Goal: Find specific page/section: Find specific page/section

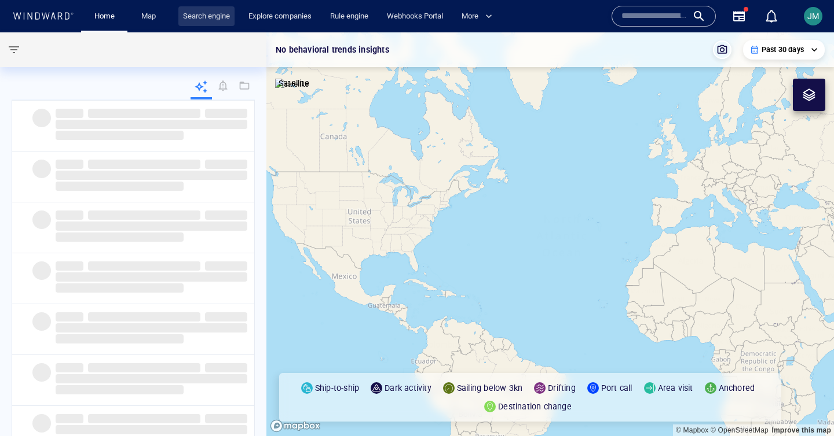
click at [210, 16] on link "Search engine" at bounding box center [206, 16] width 56 height 20
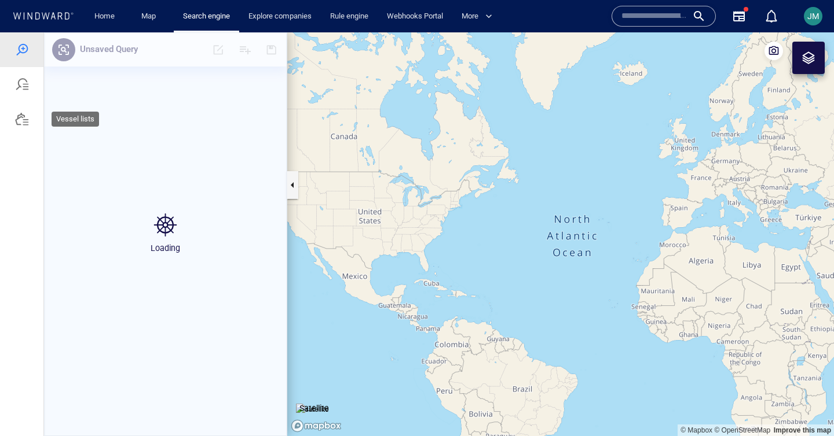
click at [21, 121] on div at bounding box center [22, 119] width 14 height 14
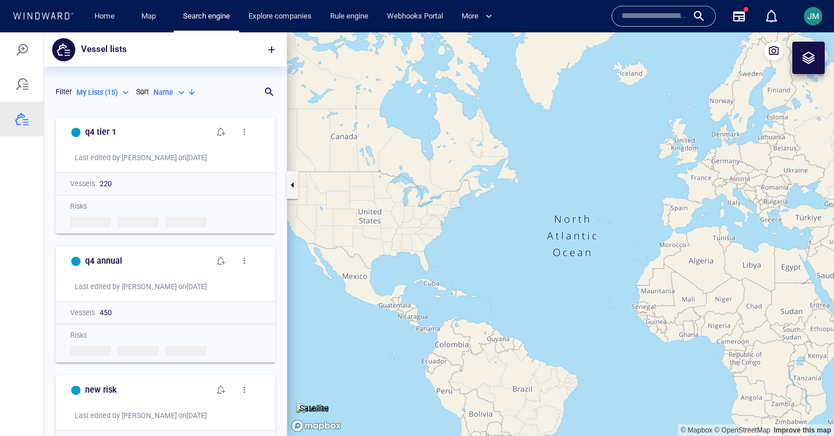
click at [120, 94] on div "My Lists ( 15 )" at bounding box center [103, 92] width 55 height 10
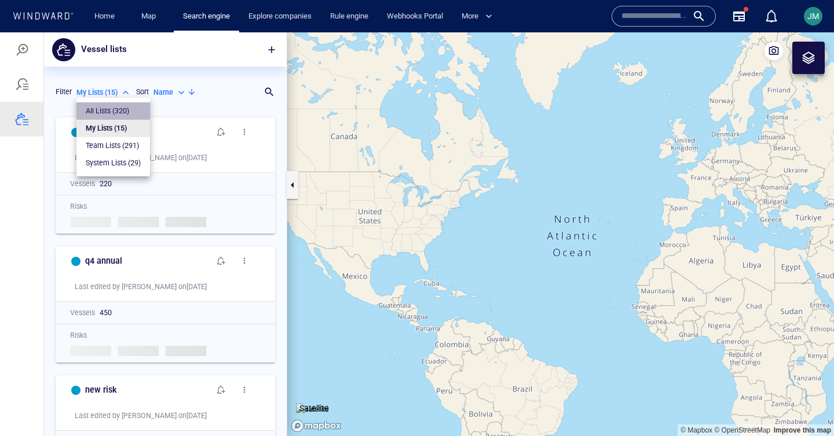
click at [112, 112] on p "All Lists ( 320 )" at bounding box center [107, 111] width 43 height 10
type input "***"
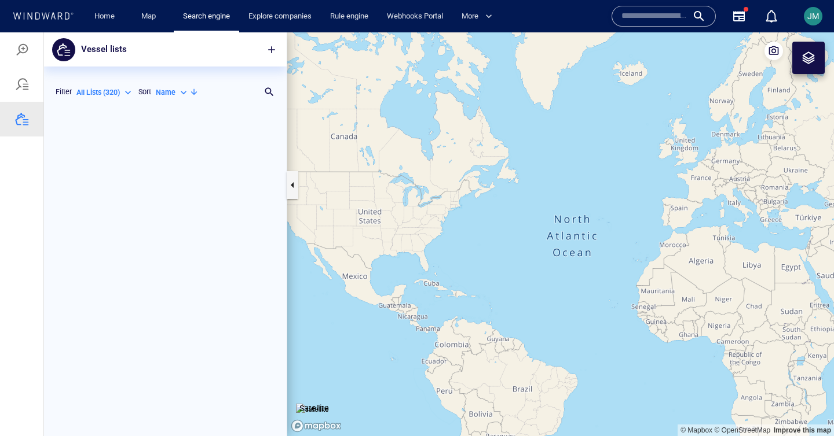
scroll to position [2406, 0]
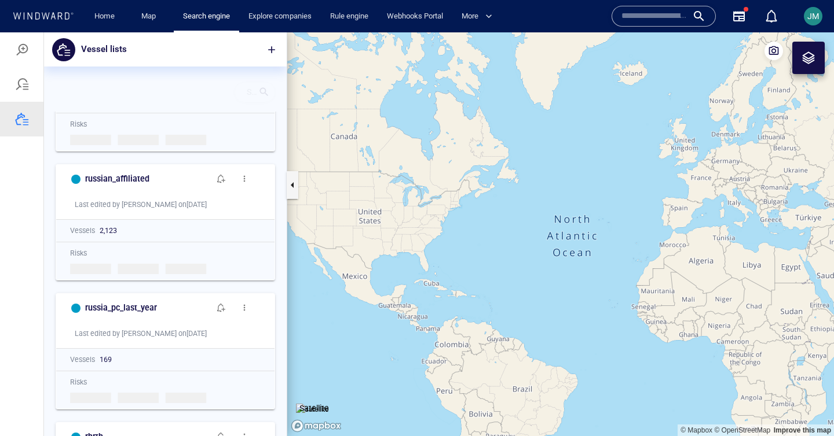
click at [271, 93] on div "Search for a list name" at bounding box center [254, 92] width 41 height 20
click at [260, 96] on div at bounding box center [264, 92] width 12 height 12
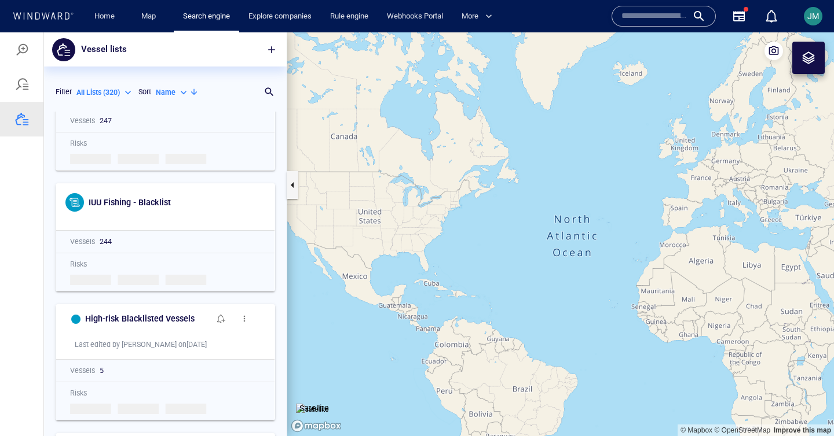
scroll to position [29607, 0]
click at [267, 90] on div at bounding box center [264, 92] width 12 height 12
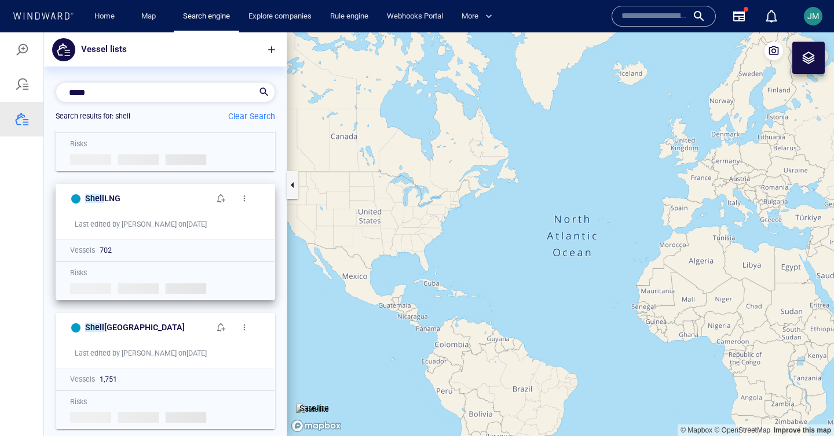
scroll to position [0, 0]
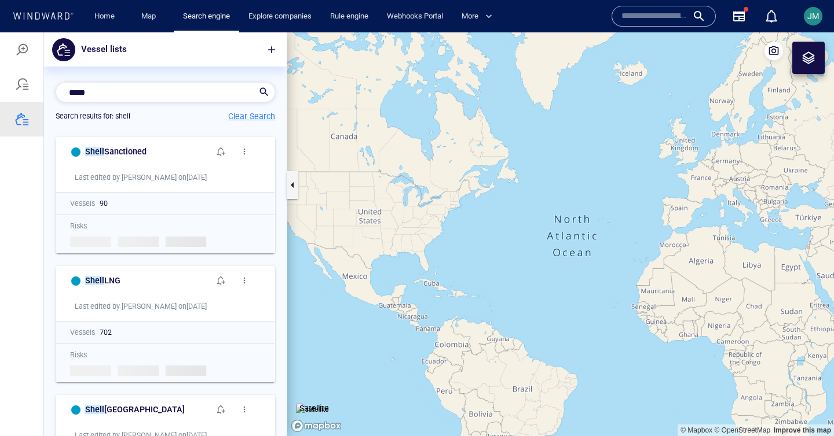
type input "*****"
click at [251, 115] on p "Clear Search" at bounding box center [251, 116] width 47 height 14
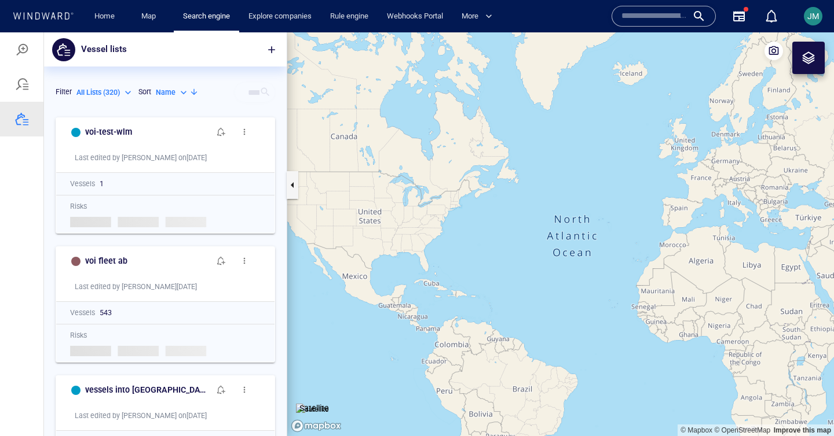
scroll to position [325, 243]
click at [124, 93] on div "All Lists ( 320 )" at bounding box center [104, 92] width 57 height 10
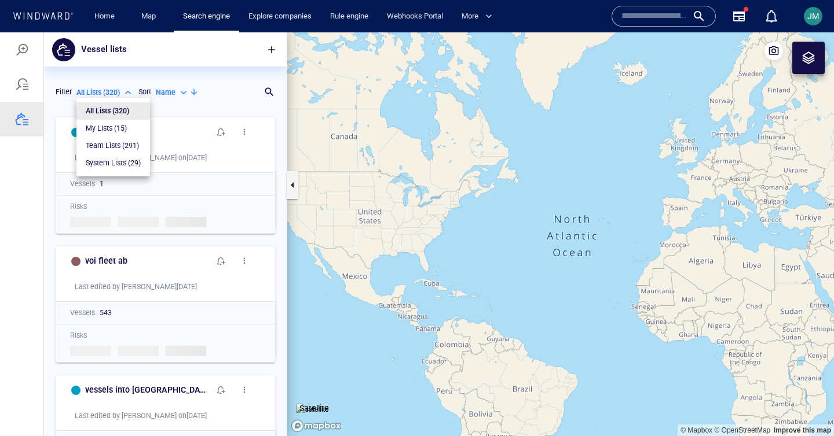
click at [124, 149] on p "Team Lists ( 291 )" at bounding box center [112, 146] width 53 height 10
type input "*********"
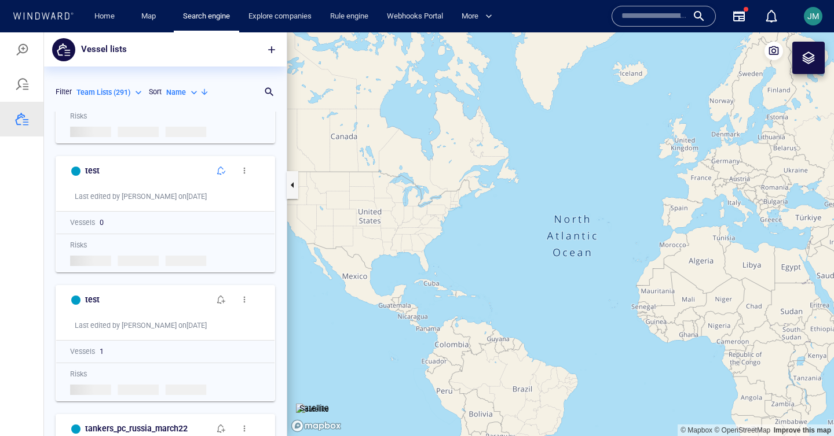
scroll to position [968, 0]
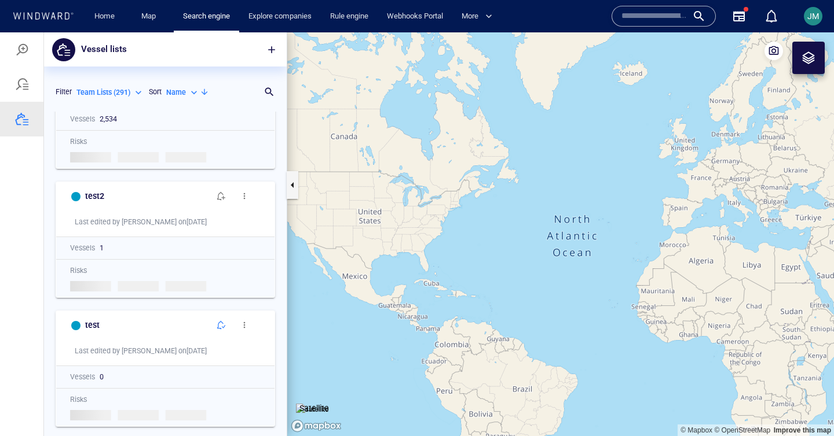
click at [193, 93] on div "Name" at bounding box center [183, 92] width 34 height 10
click at [203, 129] on li "Count" at bounding box center [196, 128] width 57 height 17
type input "**********"
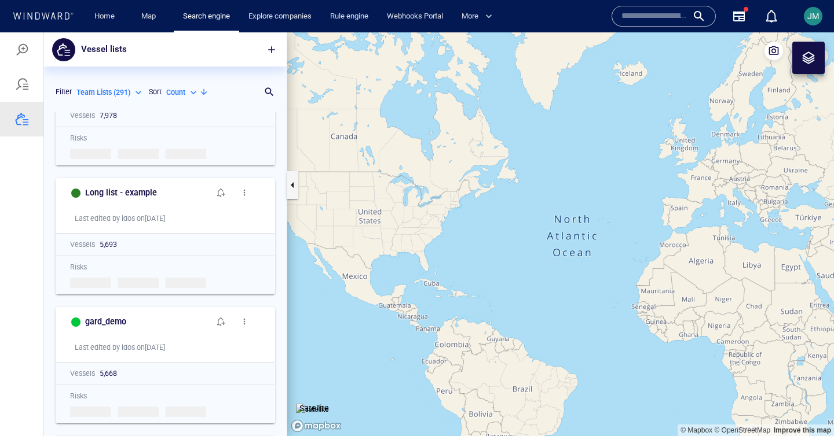
scroll to position [395, 0]
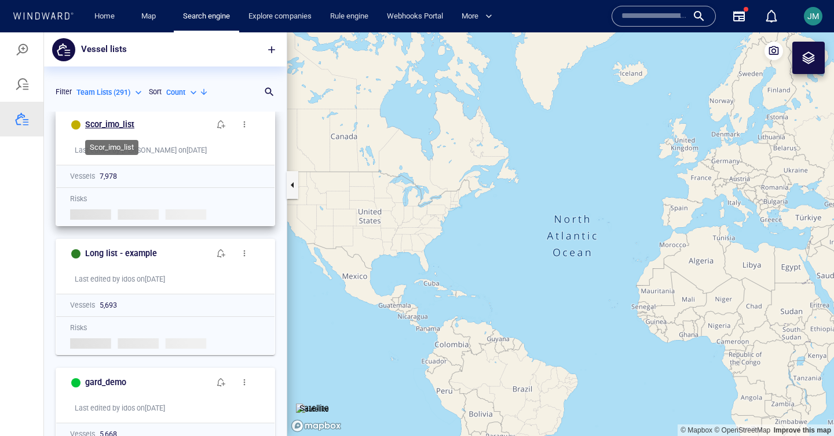
click at [116, 122] on h6 "Scor_imo_list" at bounding box center [109, 125] width 49 height 14
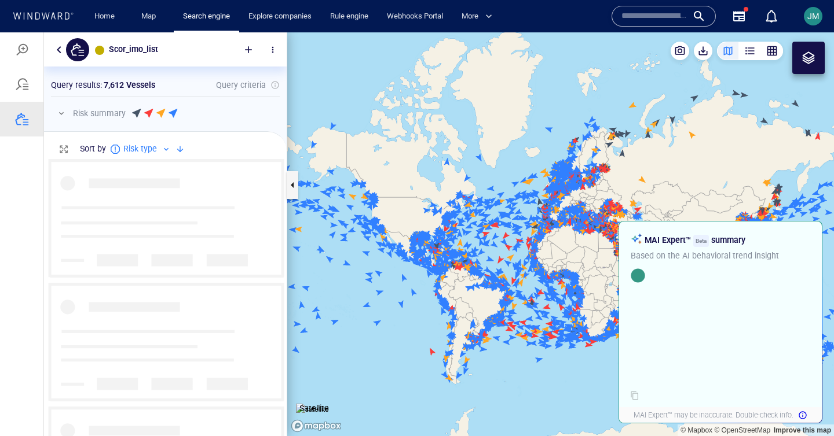
scroll to position [277, 243]
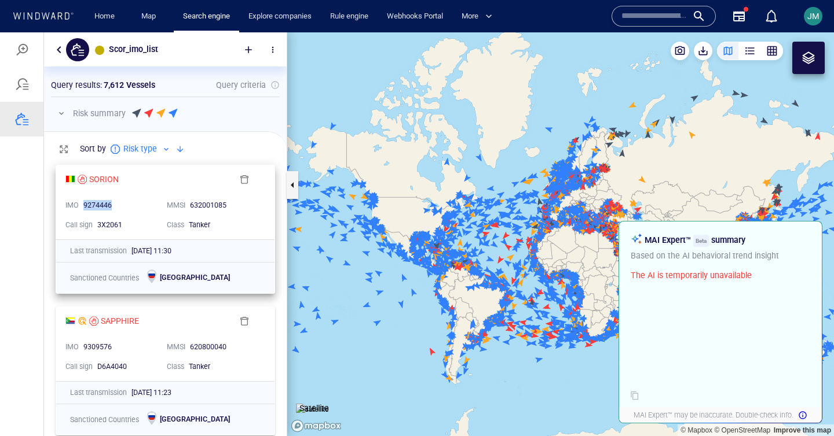
copy div "9274446"
drag, startPoint x: 113, startPoint y: 207, endPoint x: 85, endPoint y: 208, distance: 28.9
click at [85, 208] on div "9274446" at bounding box center [120, 205] width 74 height 10
